Goal: Transaction & Acquisition: Purchase product/service

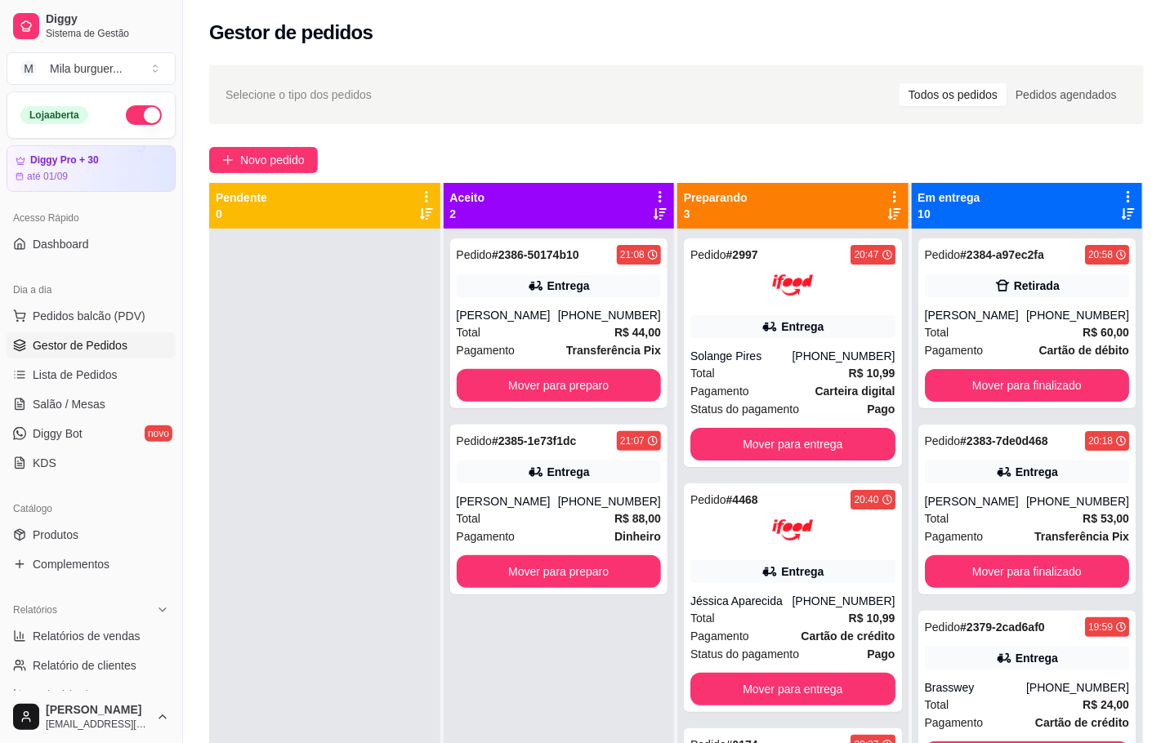
scroll to position [245, 0]
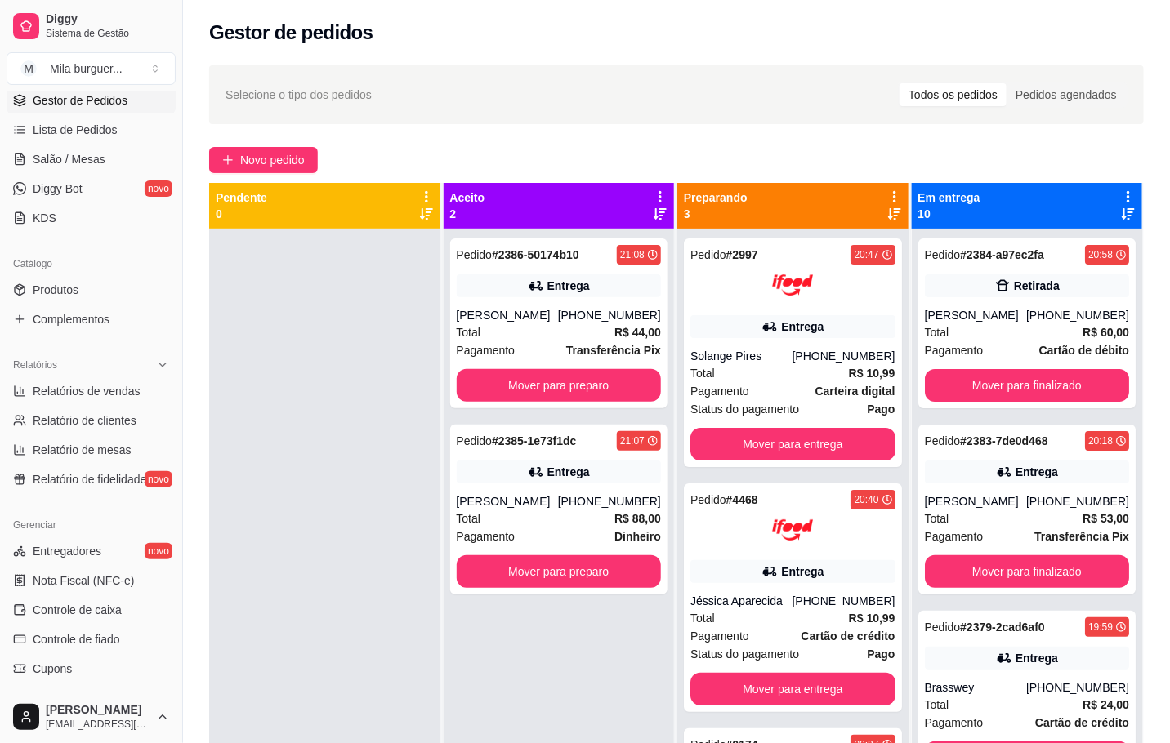
drag, startPoint x: 110, startPoint y: 96, endPoint x: 224, endPoint y: 100, distance: 113.6
click at [253, 172] on div "Selecione o tipo dos pedidos Todos os pedidos Pedidos agendados Novo pedido Pen…" at bounding box center [676, 501] width 987 height 890
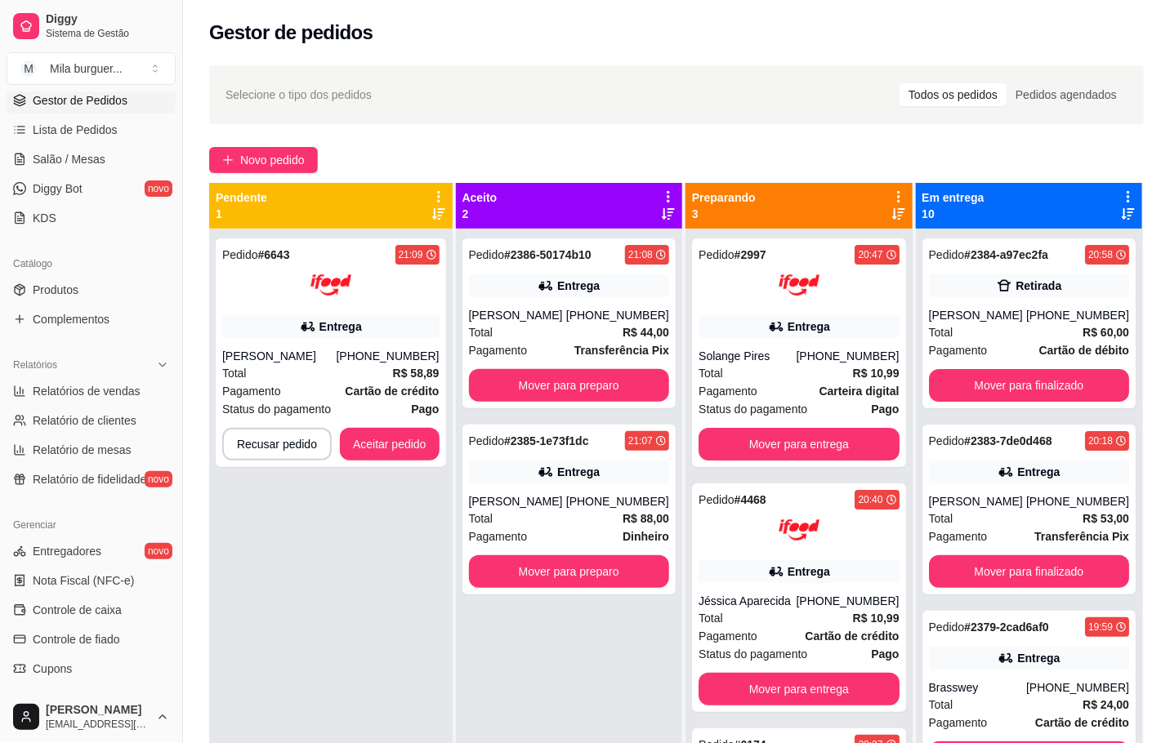
click at [537, 103] on div "Selecione o tipo dos pedidos Todos os pedidos Pedidos agendados" at bounding box center [676, 95] width 902 height 26
click at [274, 148] on button "Novo pedido" at bounding box center [263, 160] width 109 height 26
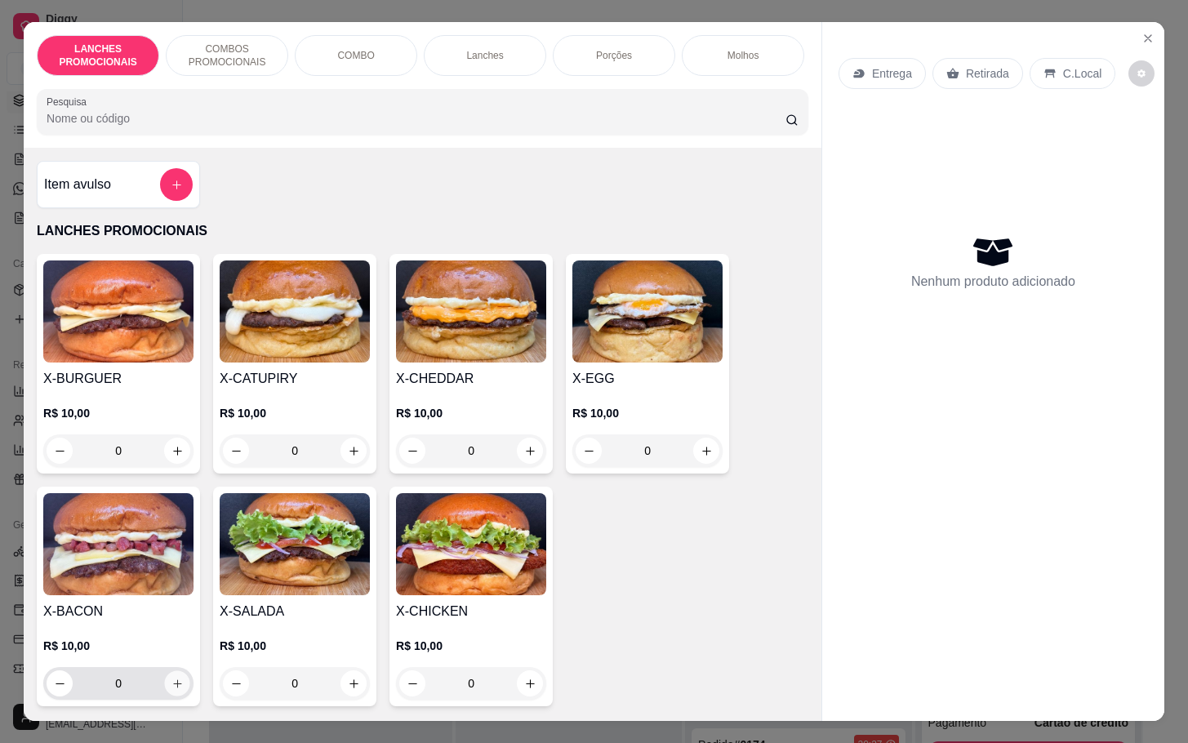
click at [172, 681] on button "increase-product-quantity" at bounding box center [177, 683] width 25 height 25
click at [167, 681] on button "increase-product-quantity" at bounding box center [177, 683] width 25 height 25
click at [165, 686] on button "increase-product-quantity" at bounding box center [177, 683] width 25 height 25
type input "2"
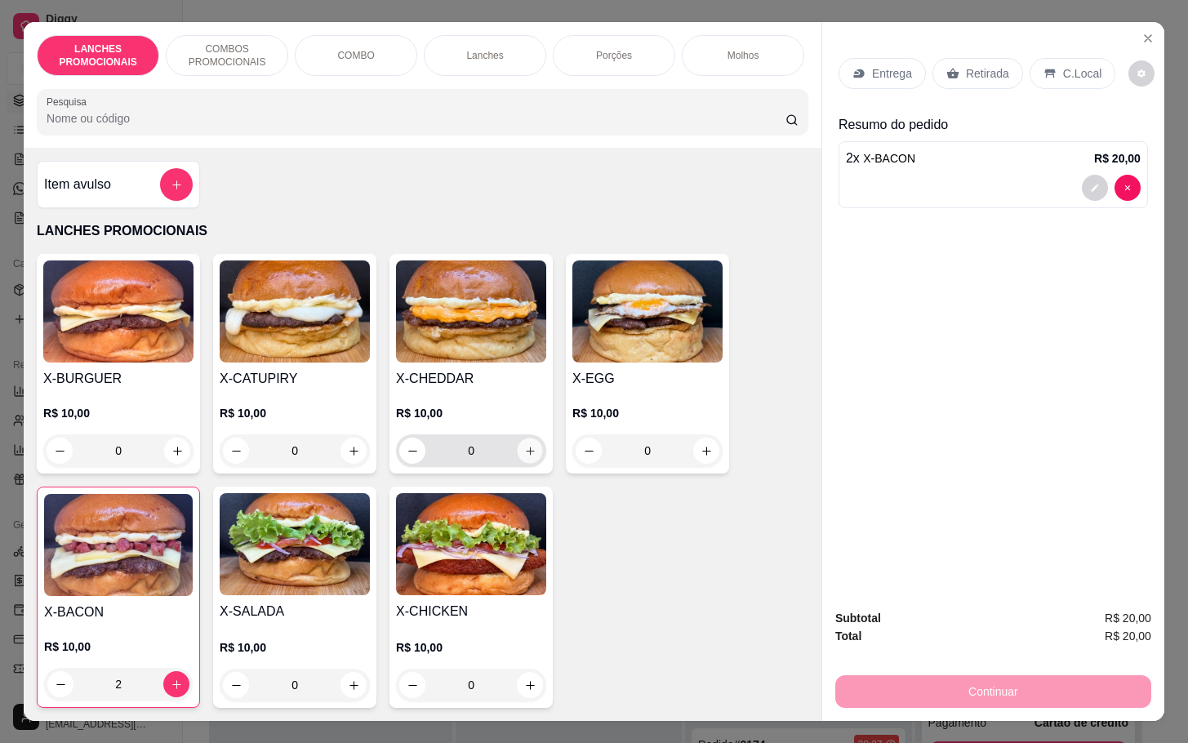
click at [524, 457] on icon "increase-product-quantity" at bounding box center [530, 451] width 12 height 12
type input "1"
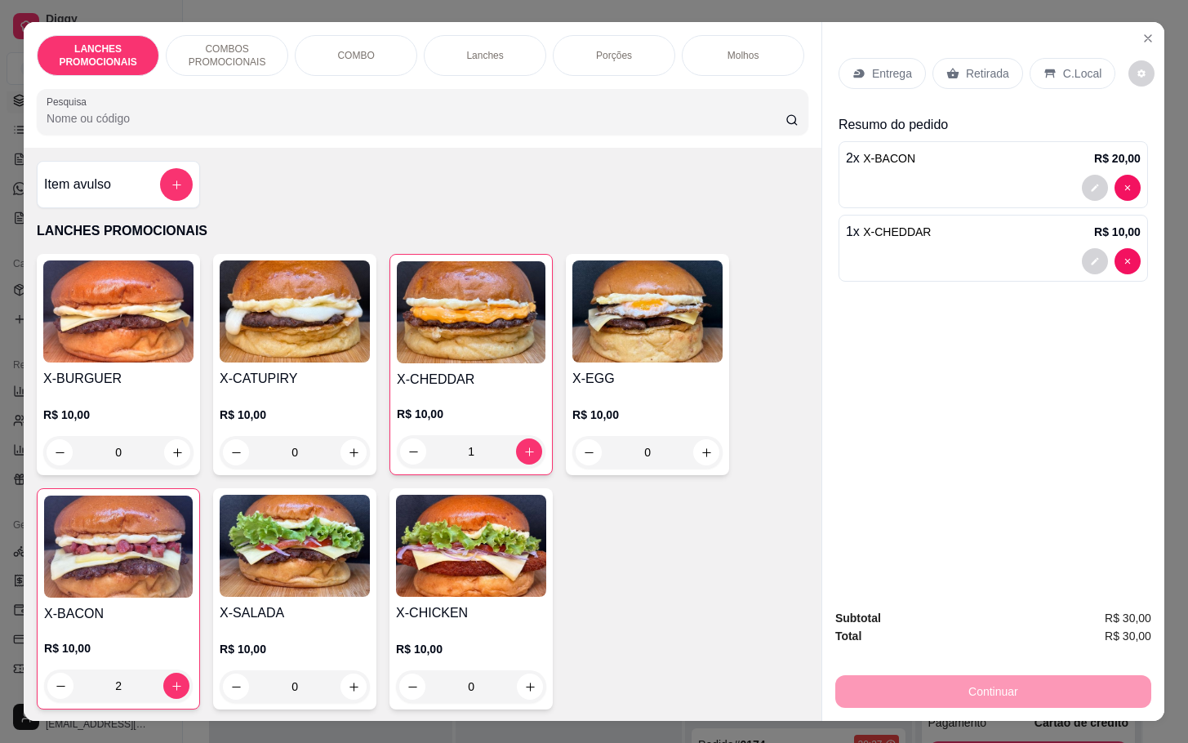
click at [947, 67] on icon at bounding box center [953, 73] width 13 height 13
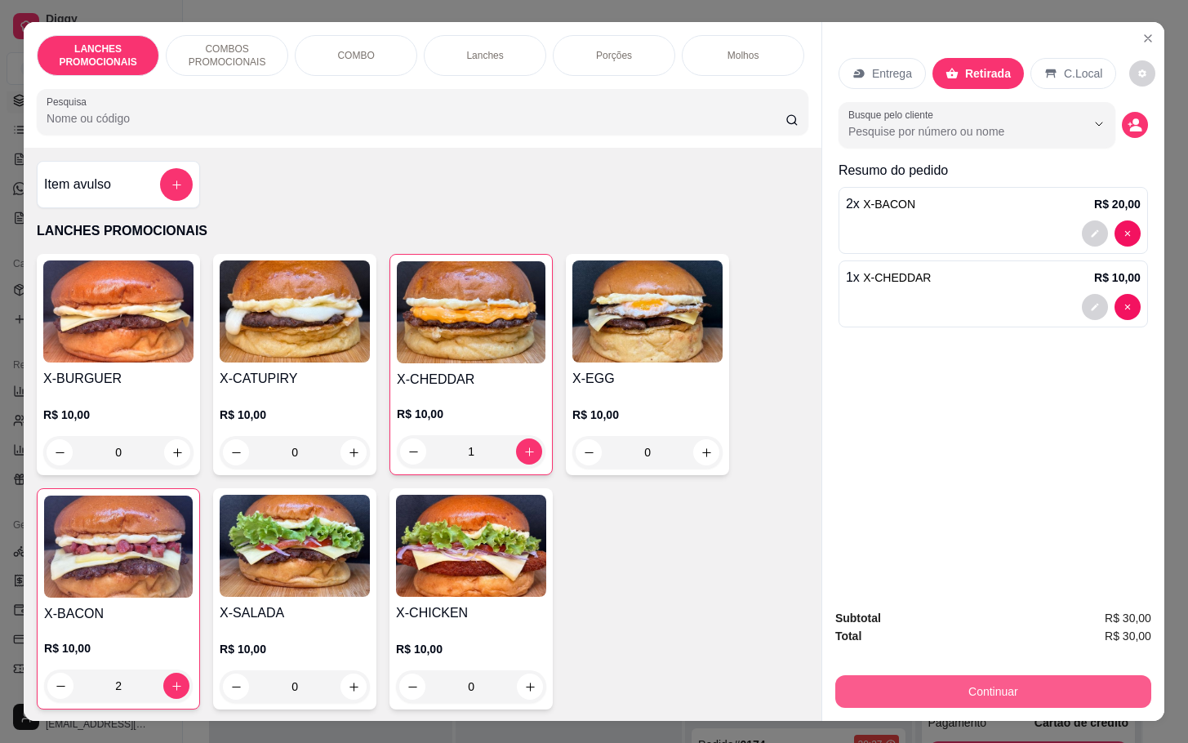
click at [1067, 677] on button "Continuar" at bounding box center [994, 692] width 316 height 33
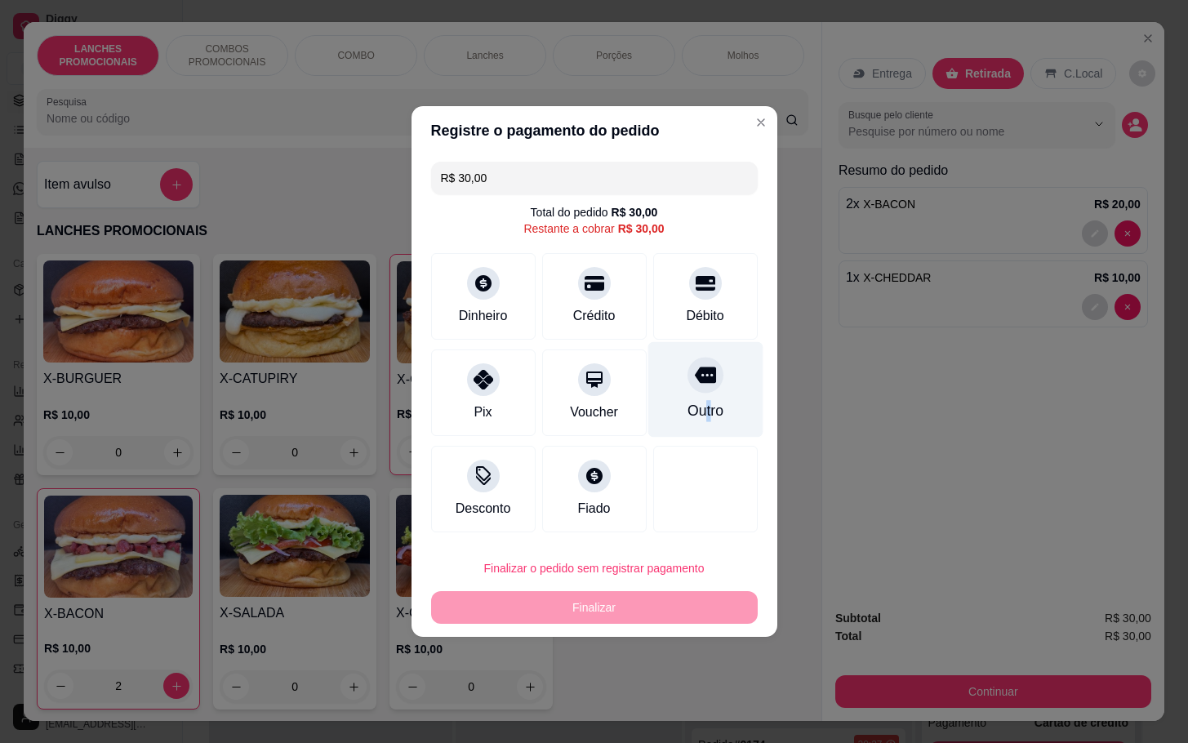
click at [693, 399] on div "Outro" at bounding box center [705, 390] width 115 height 96
type input "R$ 0,00"
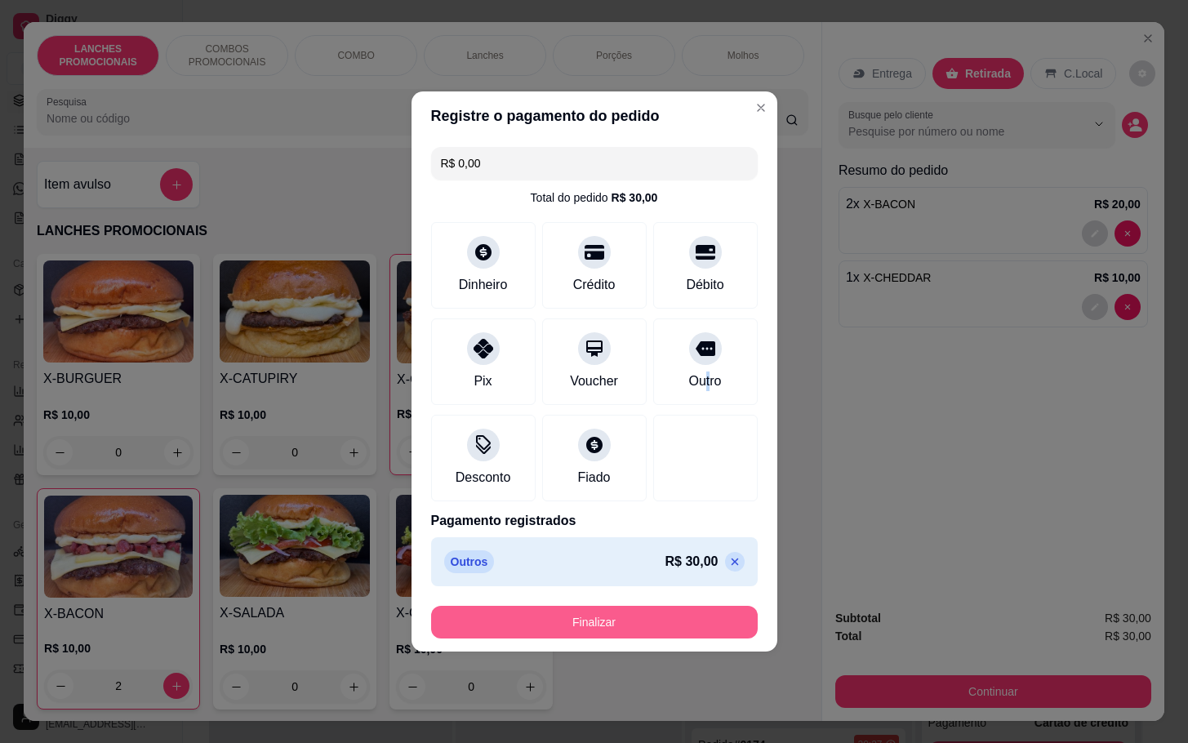
click at [660, 627] on button "Finalizar" at bounding box center [594, 622] width 327 height 33
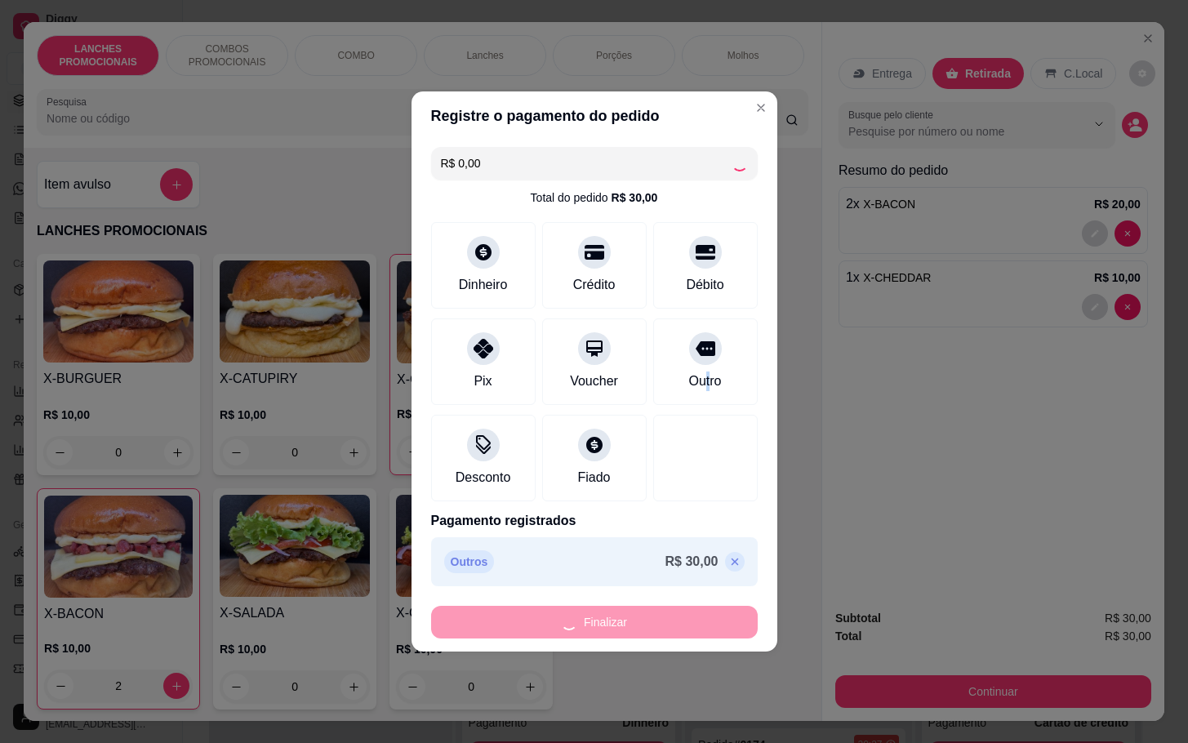
type input "0"
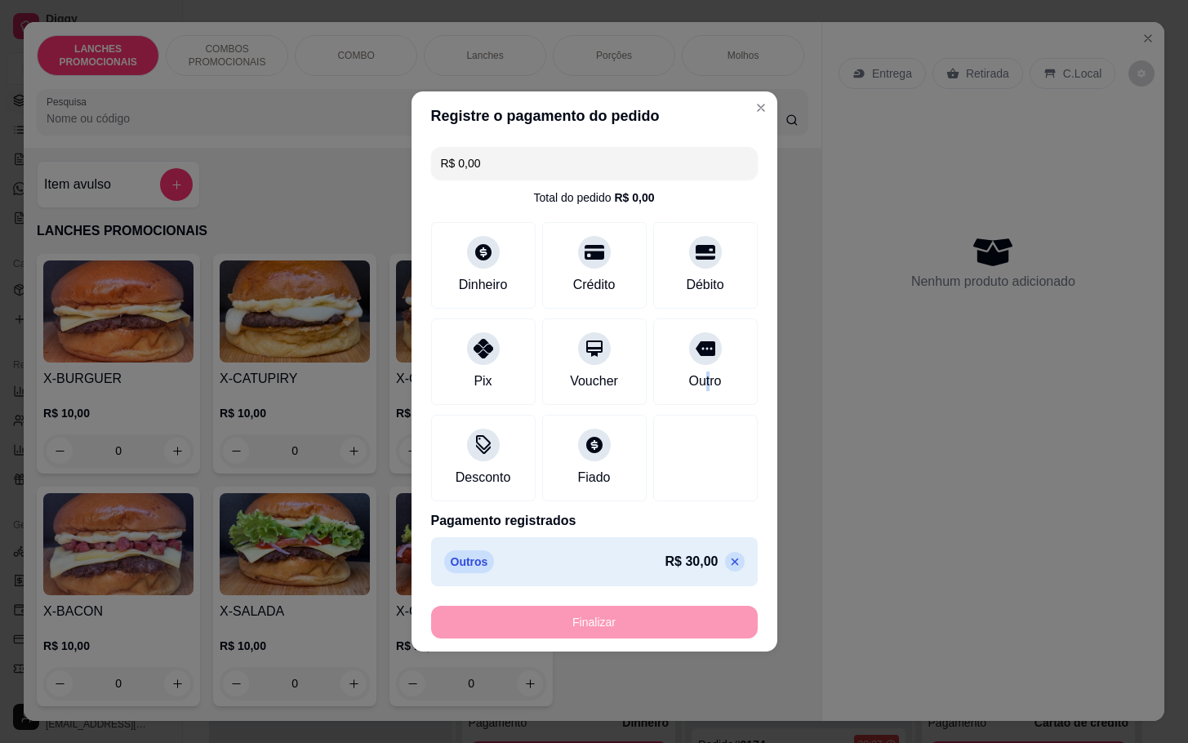
type input "-R$ 30,00"
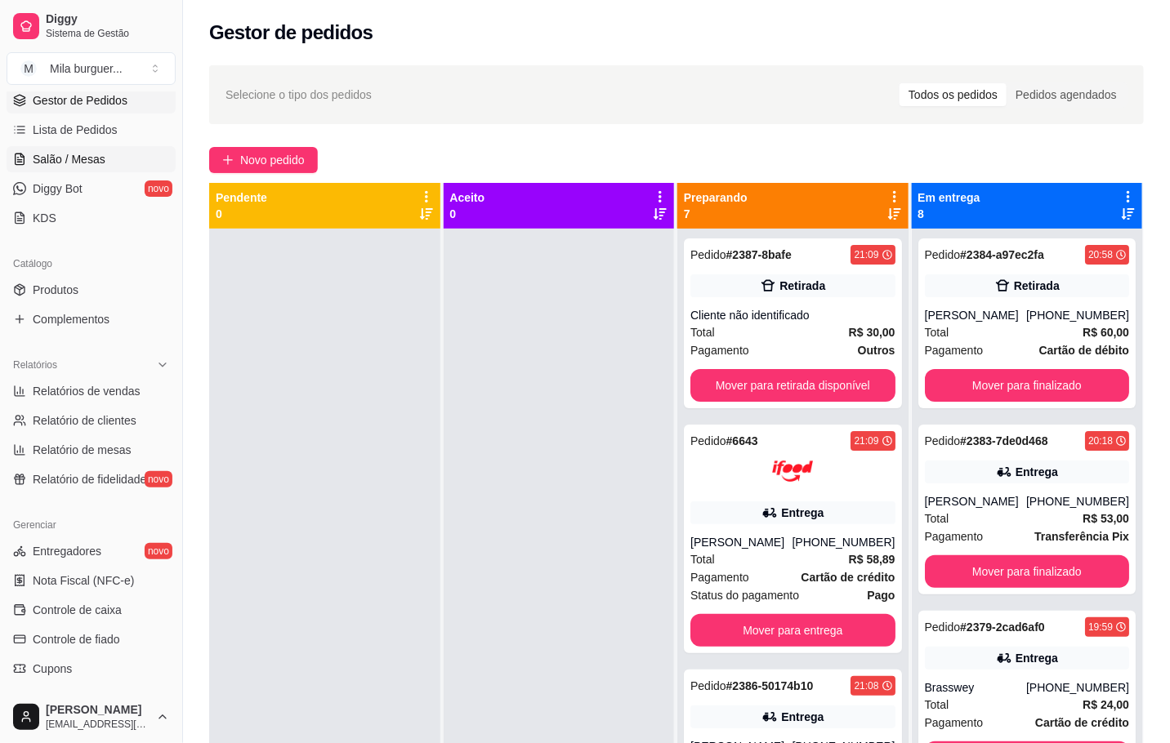
click at [79, 153] on span "Salão / Mesas" at bounding box center [69, 159] width 73 height 16
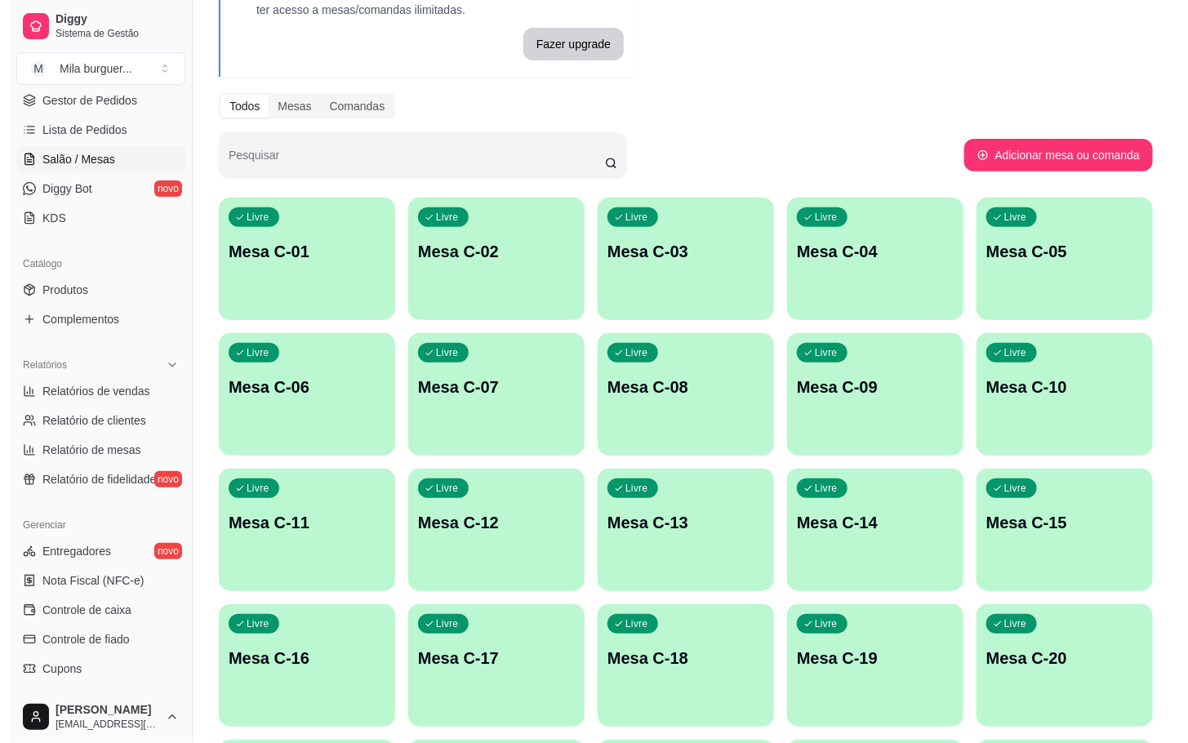
scroll to position [368, 0]
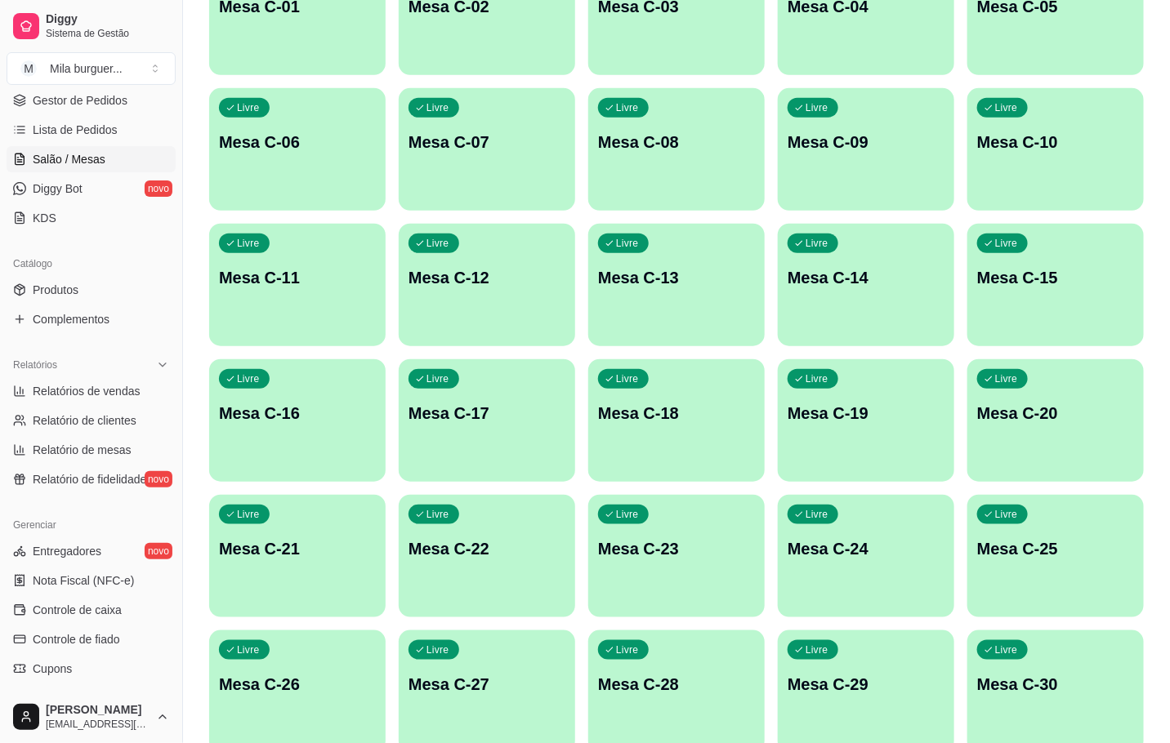
click at [442, 564] on div "Livre Mesa C-22" at bounding box center [487, 546] width 176 height 103
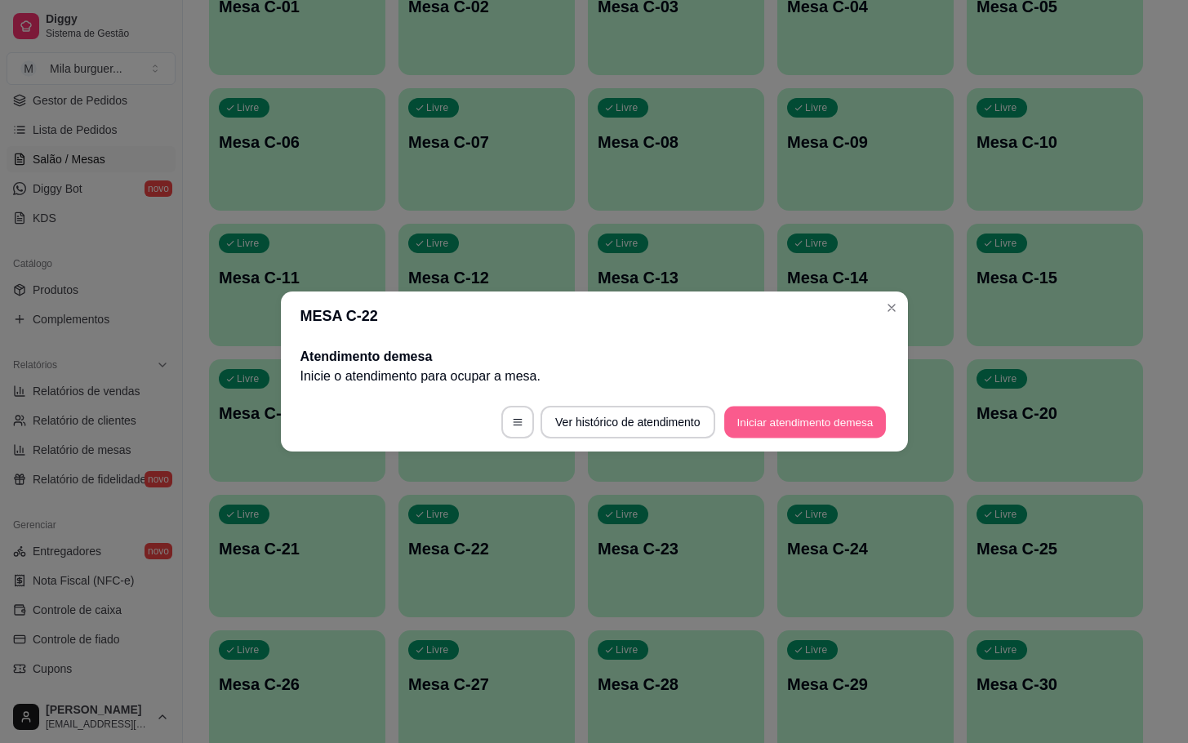
click at [811, 407] on button "Iniciar atendimento de mesa" at bounding box center [806, 423] width 162 height 32
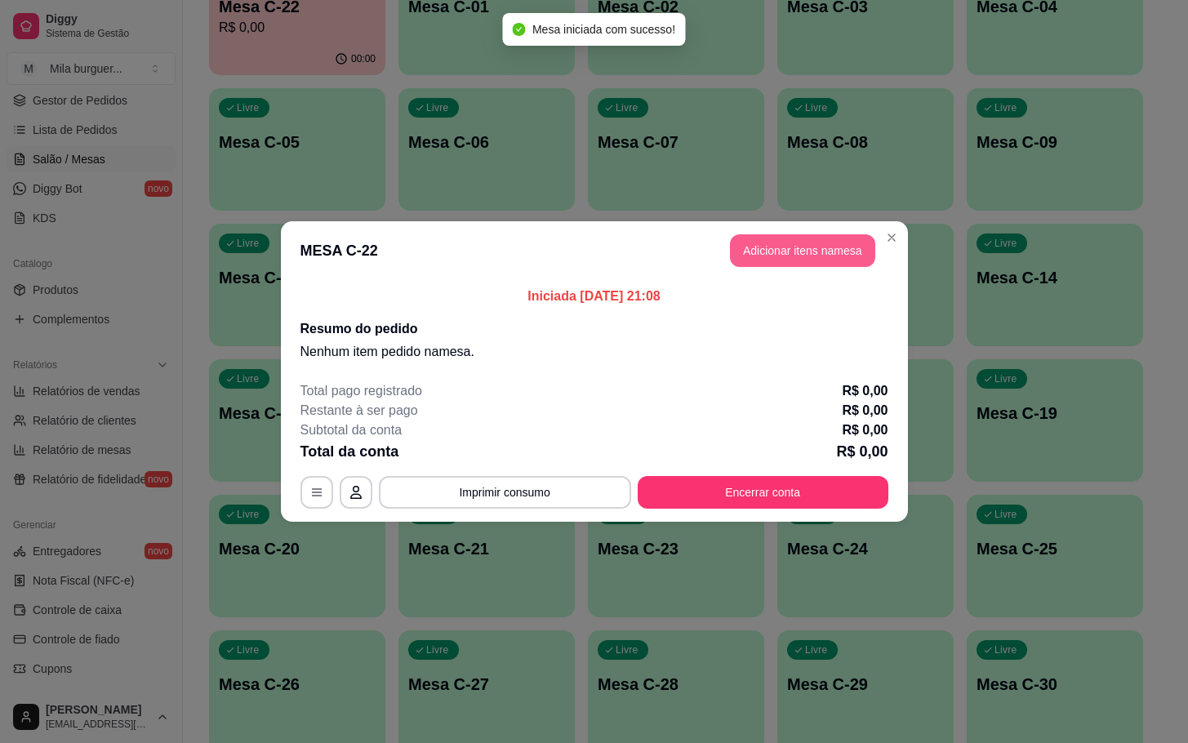
click at [809, 240] on button "Adicionar itens na mesa" at bounding box center [802, 250] width 145 height 33
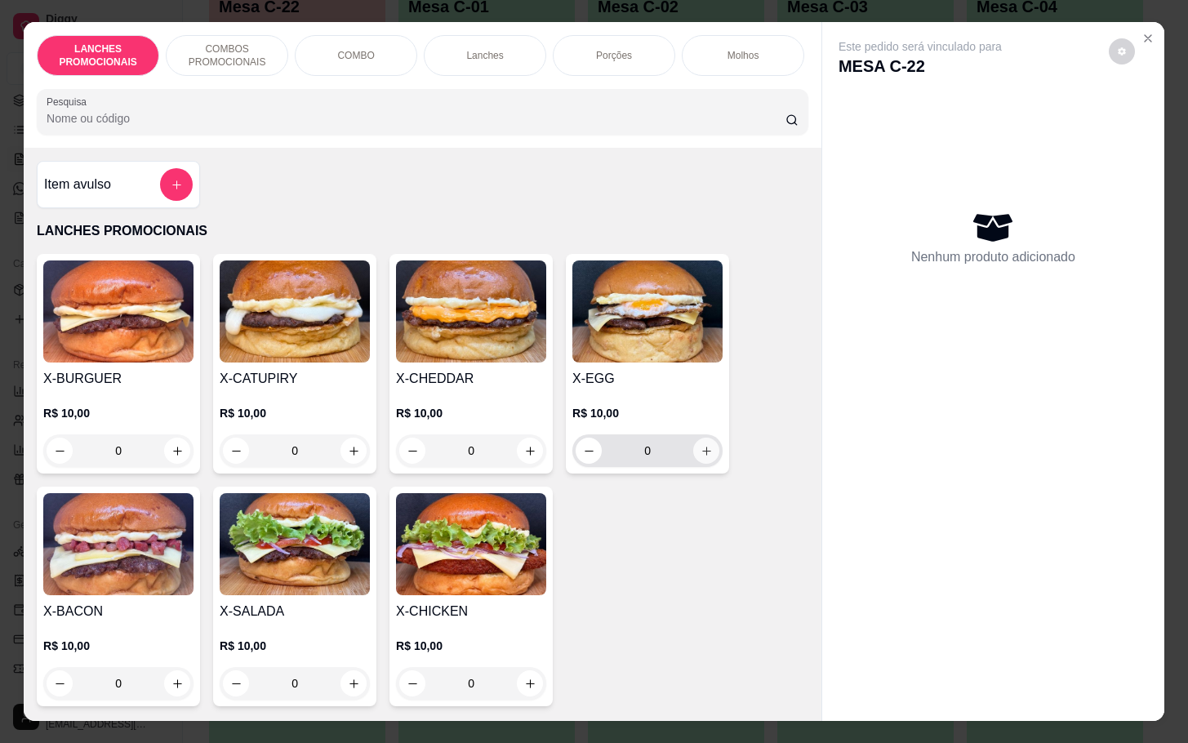
click at [693, 457] on button "increase-product-quantity" at bounding box center [706, 451] width 26 height 26
type input "1"
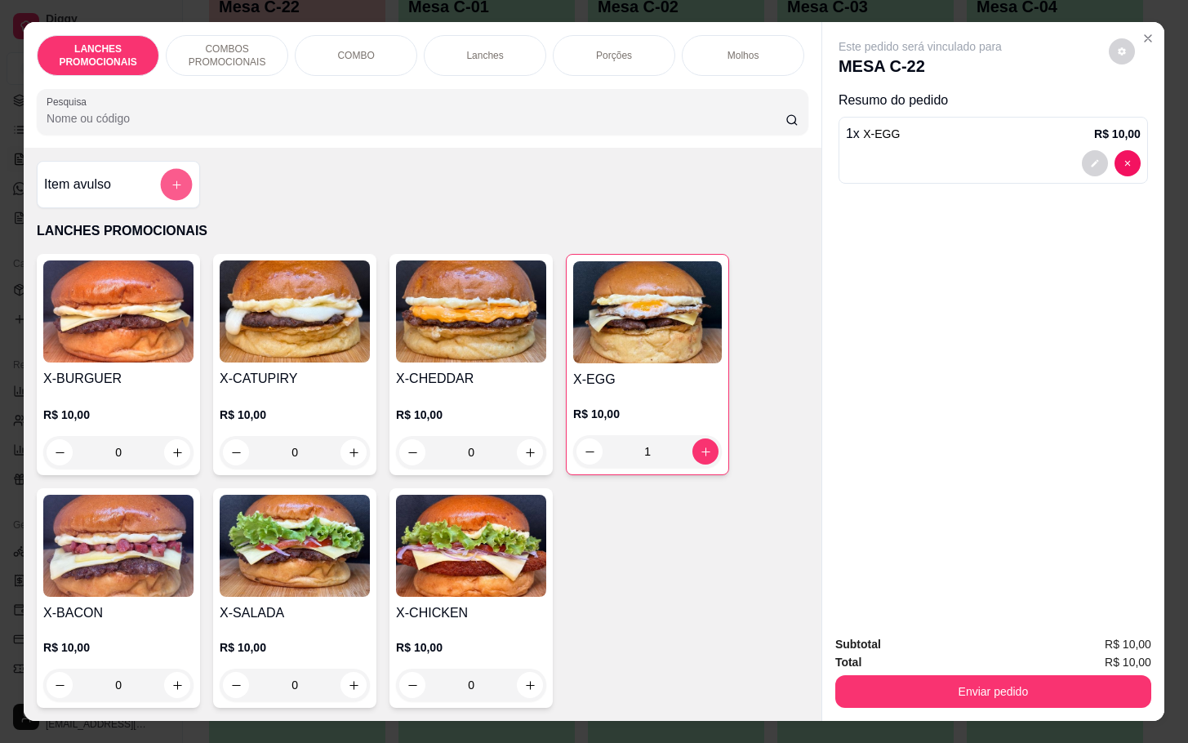
click at [171, 191] on icon "add-separate-item" at bounding box center [177, 185] width 12 height 12
click at [164, 187] on button "add-separate-item" at bounding box center [177, 185] width 32 height 32
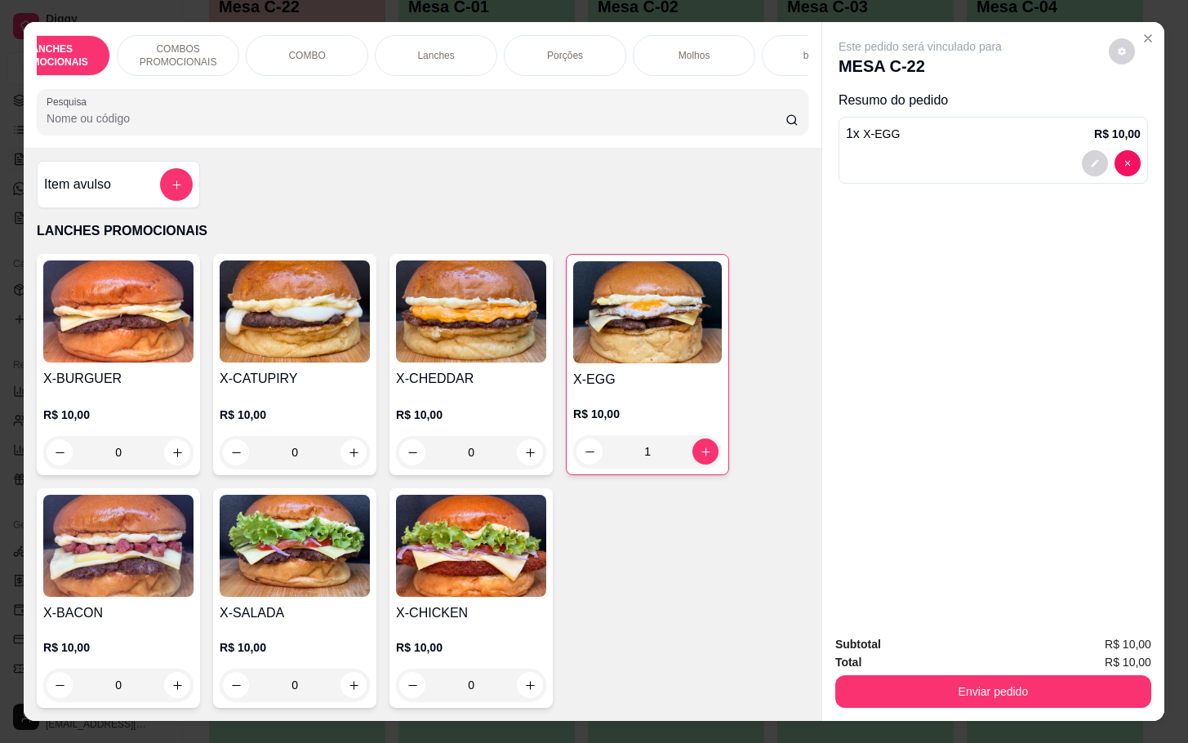
scroll to position [0, 98]
click at [762, 38] on div "bebeidas" at bounding box center [774, 55] width 123 height 41
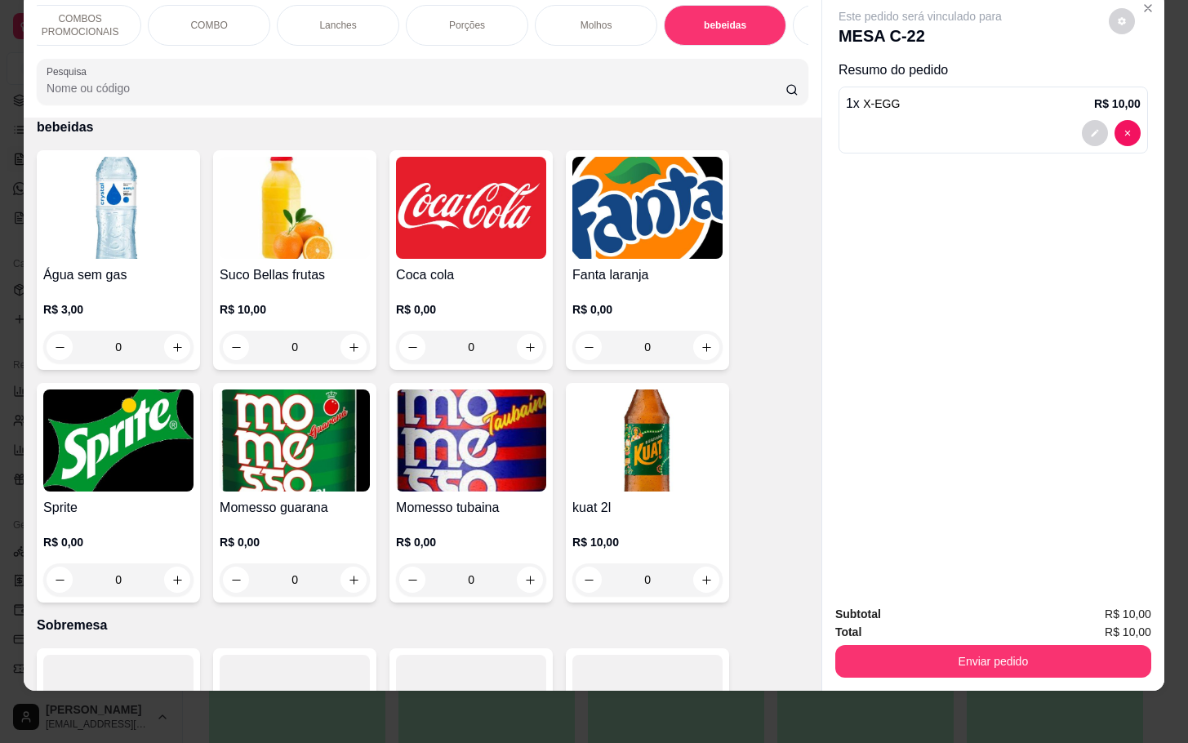
scroll to position [0, 196]
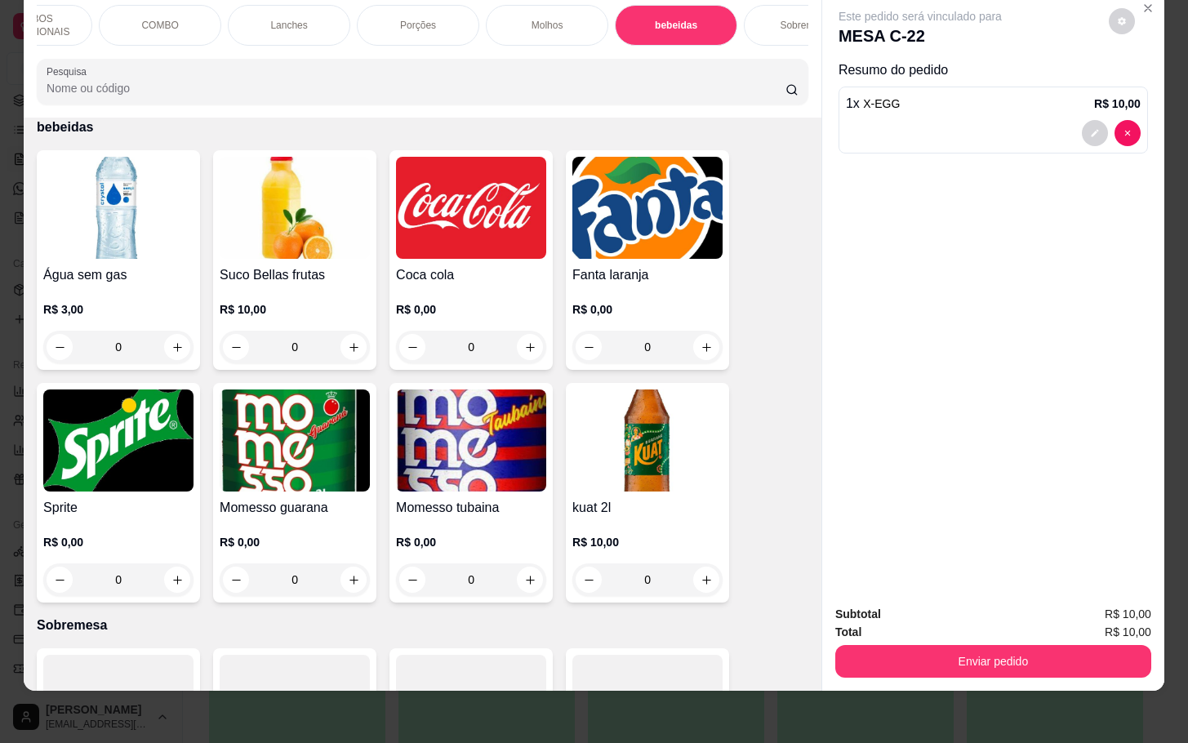
click at [780, 19] on p "Sobremesa" at bounding box center [805, 25] width 50 height 13
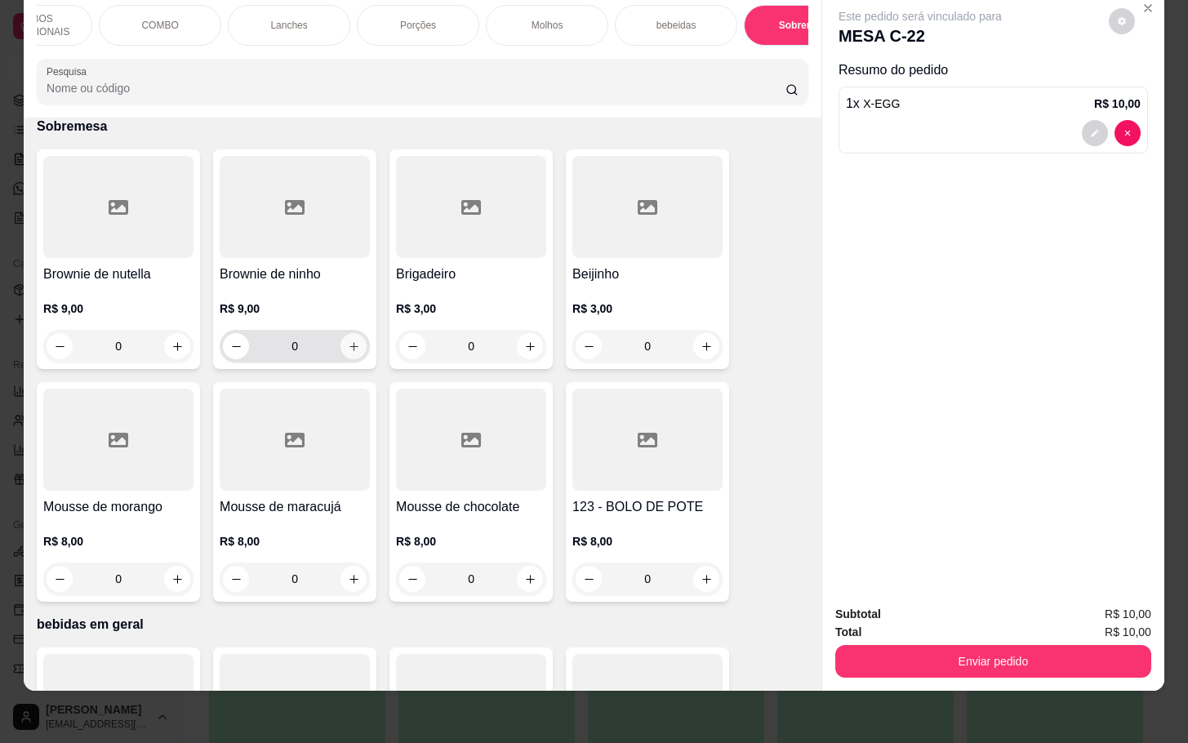
click at [343, 356] on button "increase-product-quantity" at bounding box center [354, 346] width 26 height 26
type input "1"
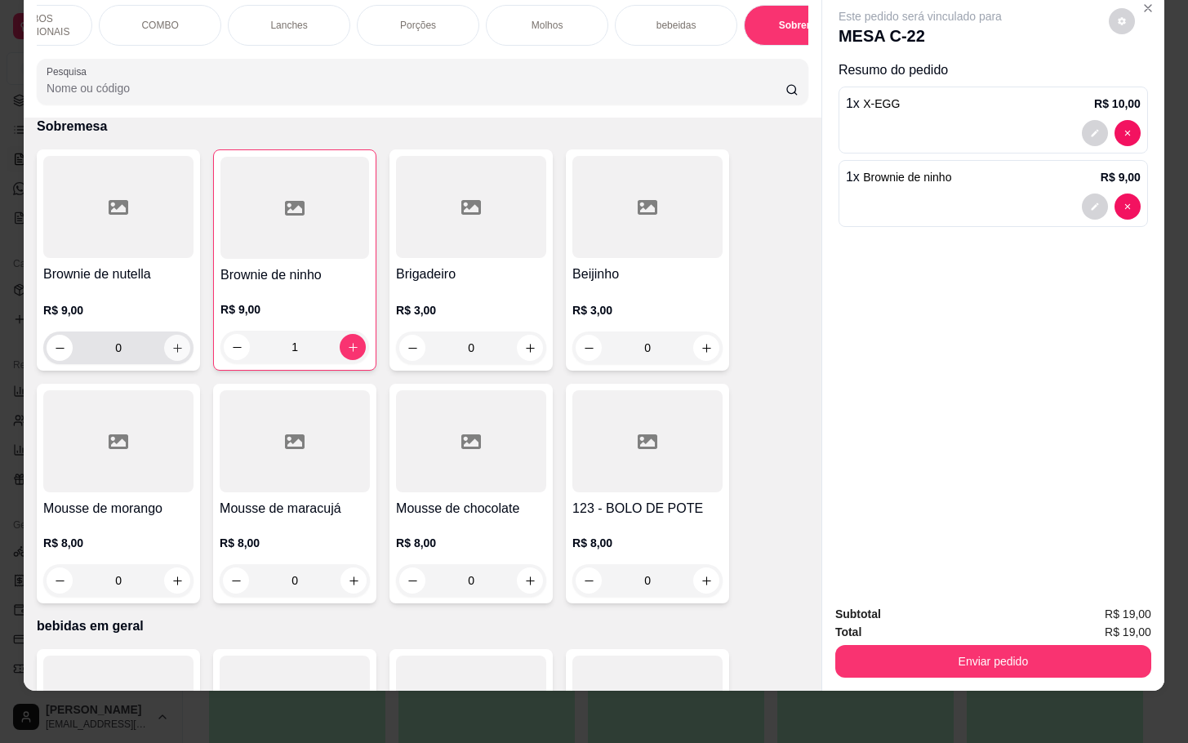
click at [175, 356] on button "increase-product-quantity" at bounding box center [177, 348] width 26 height 26
type input "1"
click at [55, 12] on p "COMBOS PROMOCIONAIS" at bounding box center [31, 25] width 95 height 26
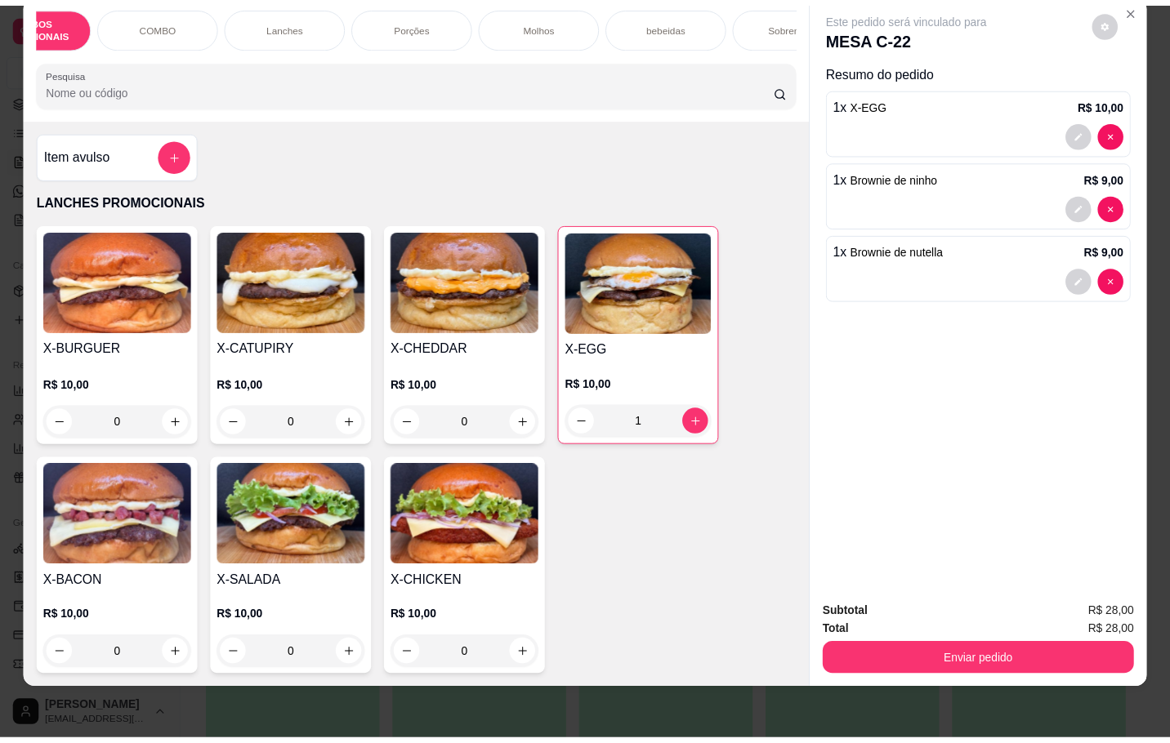
scroll to position [0, 0]
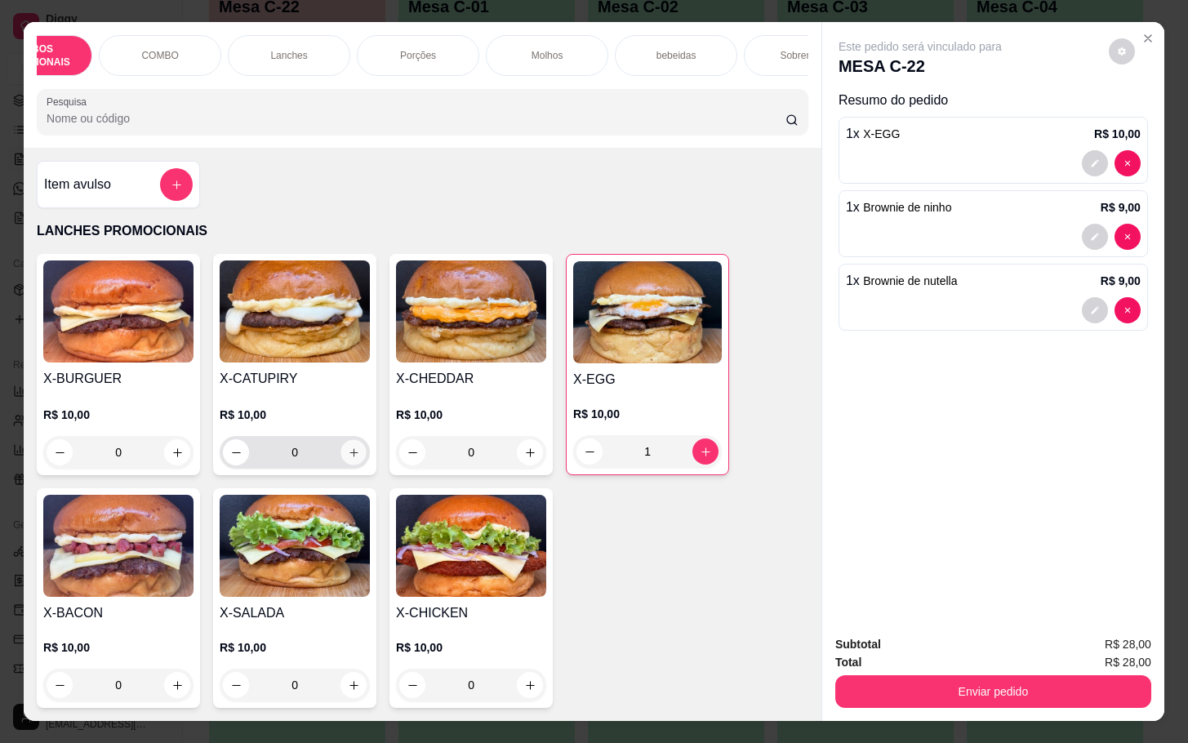
click at [349, 459] on icon "increase-product-quantity" at bounding box center [354, 453] width 12 height 12
type input "1"
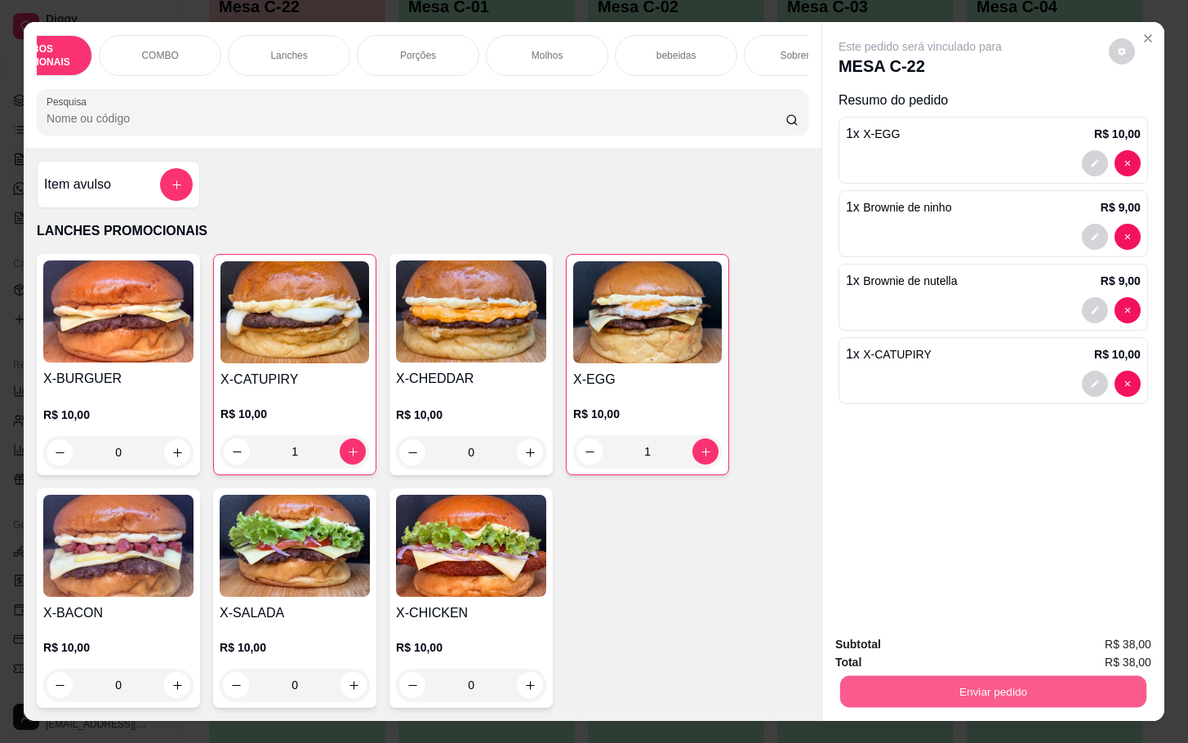
click at [934, 676] on button "Enviar pedido" at bounding box center [994, 692] width 306 height 32
click at [902, 642] on button "Não registrar e enviar pedido" at bounding box center [937, 642] width 170 height 31
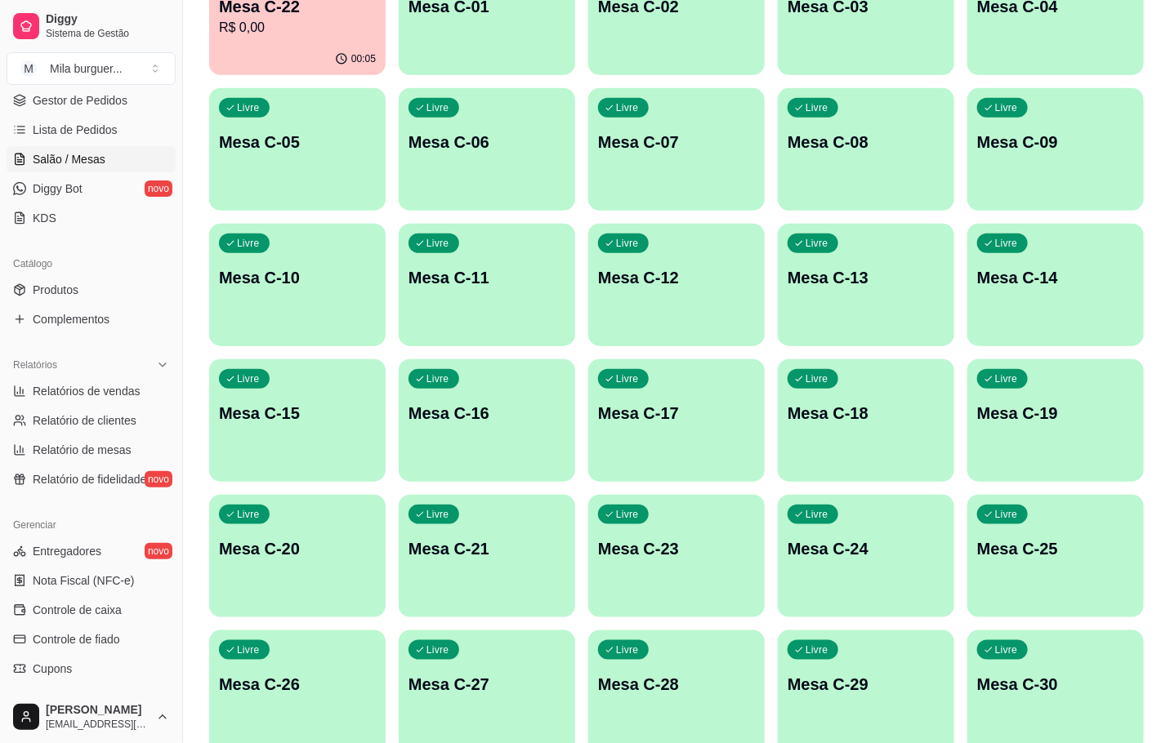
click at [288, 51] on div "00:05" at bounding box center [297, 59] width 176 height 32
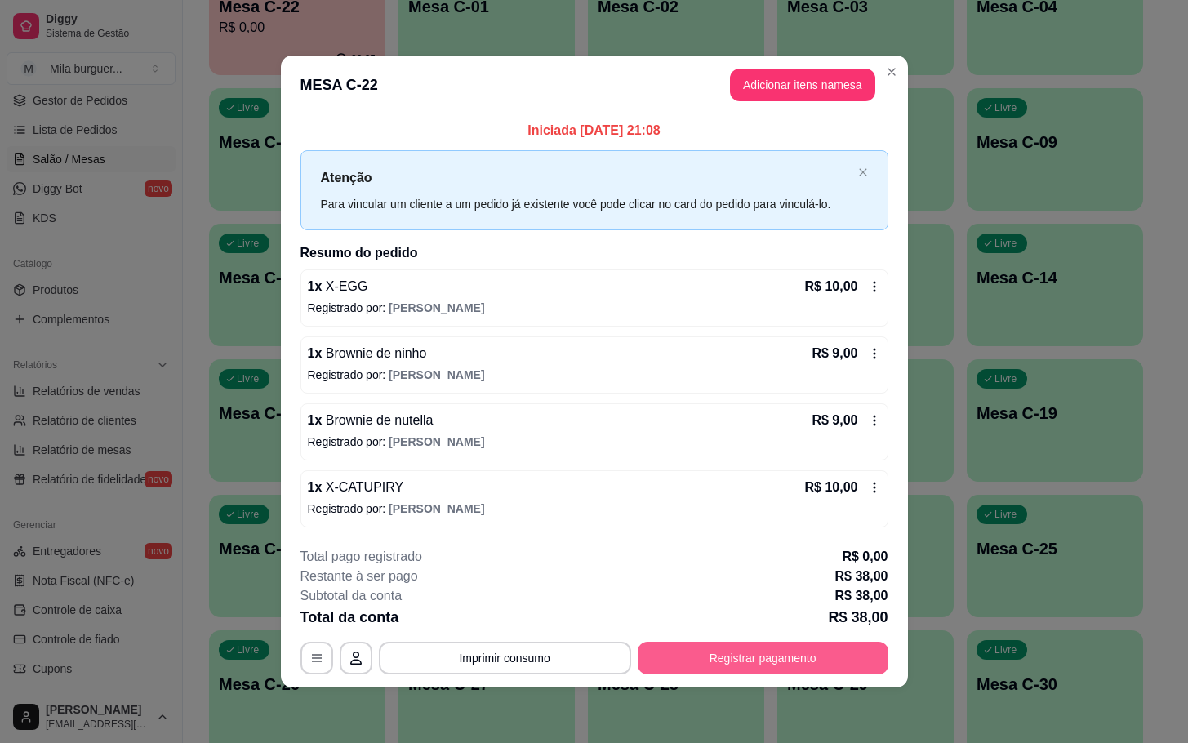
click at [679, 655] on button "Registrar pagamento" at bounding box center [763, 658] width 251 height 33
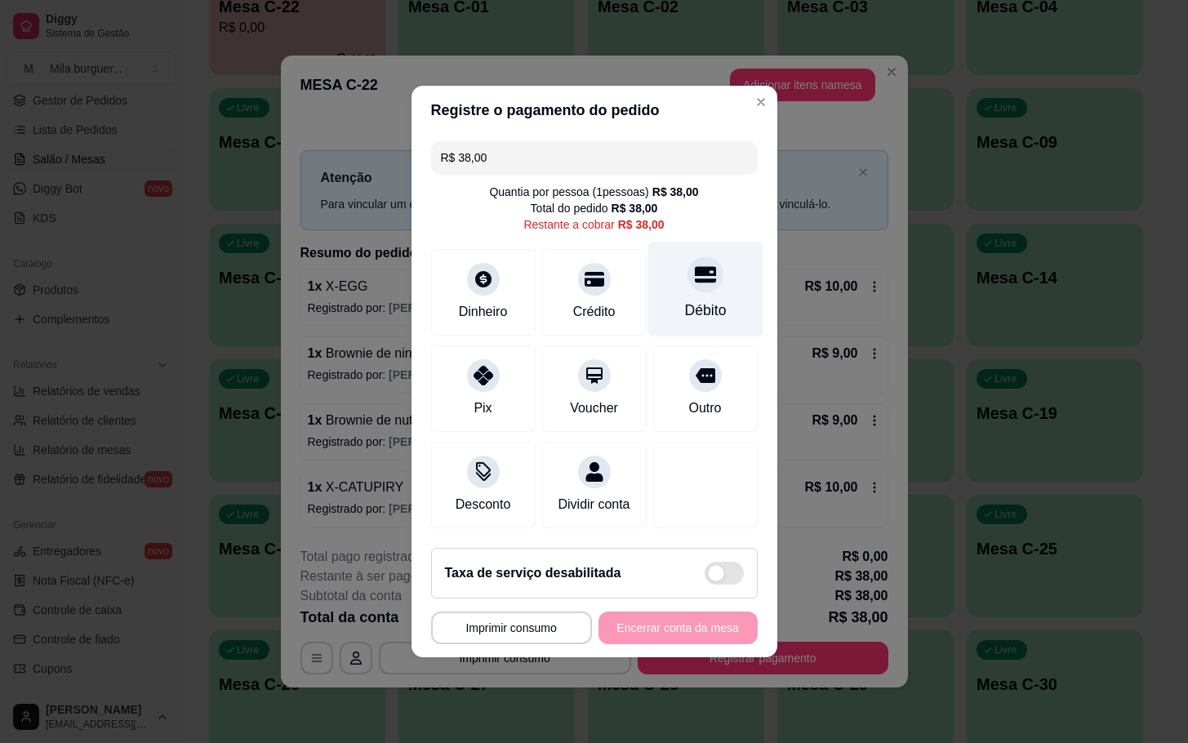
click at [699, 312] on div "Débito" at bounding box center [705, 290] width 115 height 96
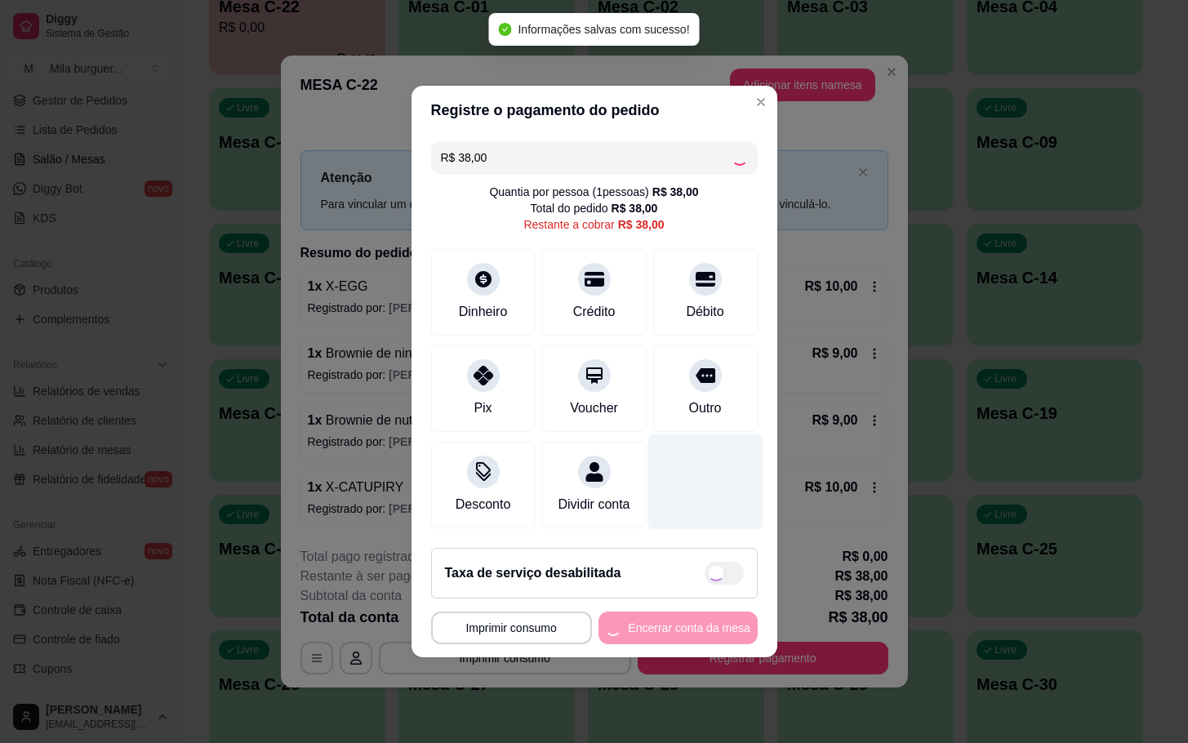
type input "R$ 0,00"
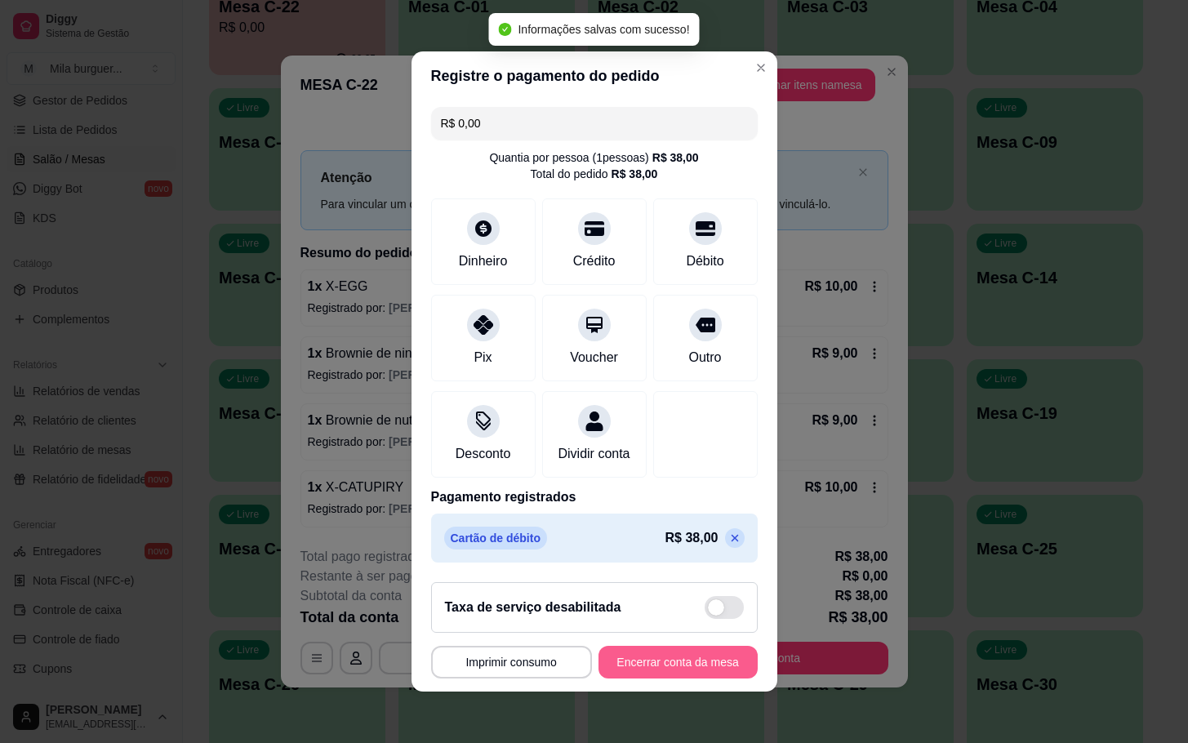
click at [708, 677] on button "Encerrar conta da mesa" at bounding box center [678, 662] width 159 height 33
